Goal: Information Seeking & Learning: Learn about a topic

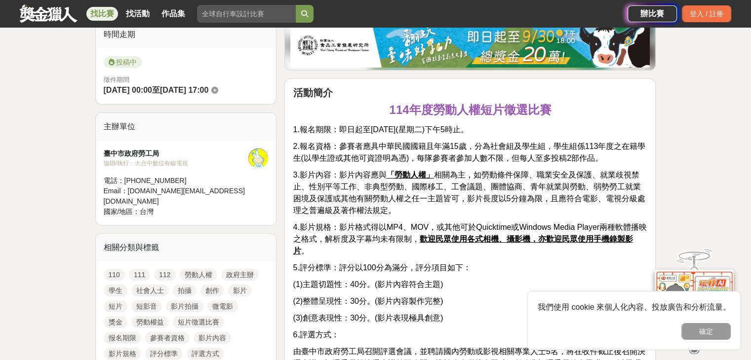
scroll to position [257, 0]
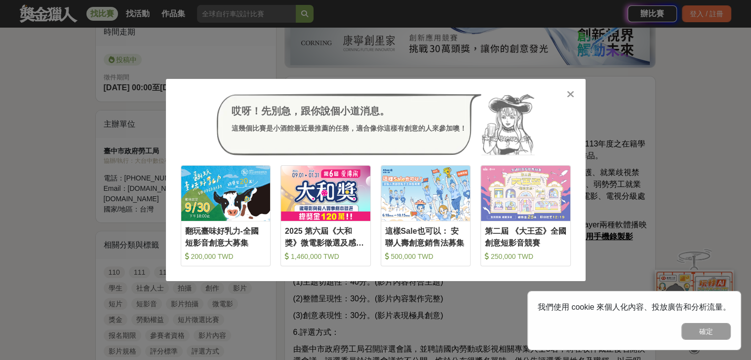
click at [567, 93] on icon at bounding box center [570, 94] width 7 height 10
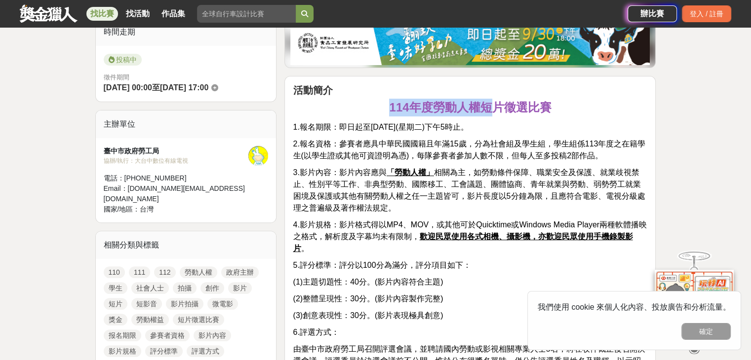
drag, startPoint x: 498, startPoint y: 108, endPoint x: 391, endPoint y: 105, distance: 106.7
click at [391, 105] on strong "114年度勞動人權短片徵選比賽" at bounding box center [470, 107] width 162 height 13
click at [507, 103] on strong "114年度勞動人權短片徵選比賽" at bounding box center [470, 107] width 162 height 13
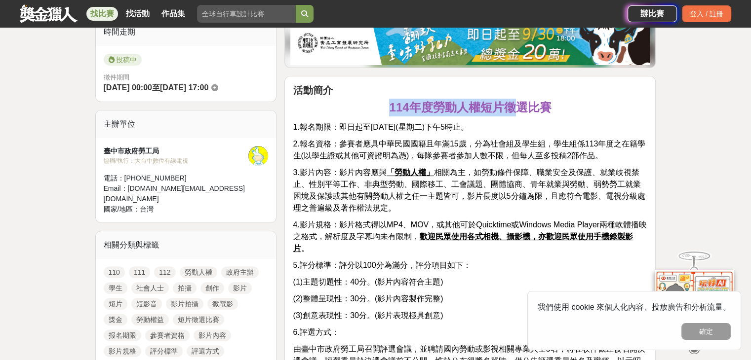
drag, startPoint x: 507, startPoint y: 103, endPoint x: 393, endPoint y: 99, distance: 114.1
click at [393, 101] on strong "114年度勞動人權短片徵選比賽" at bounding box center [470, 107] width 162 height 13
copy strong "114年度勞動人權短片徵"
